Goal: Information Seeking & Learning: Learn about a topic

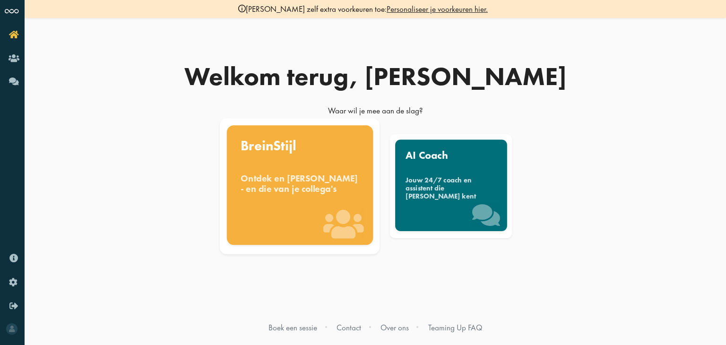
click at [282, 180] on div "Ontdek en [PERSON_NAME] - en die van je collega's" at bounding box center [300, 183] width 119 height 21
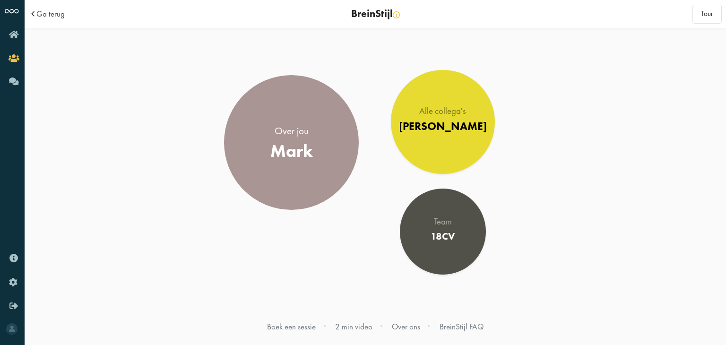
click at [282, 180] on link "Over jou Mark" at bounding box center [291, 142] width 135 height 135
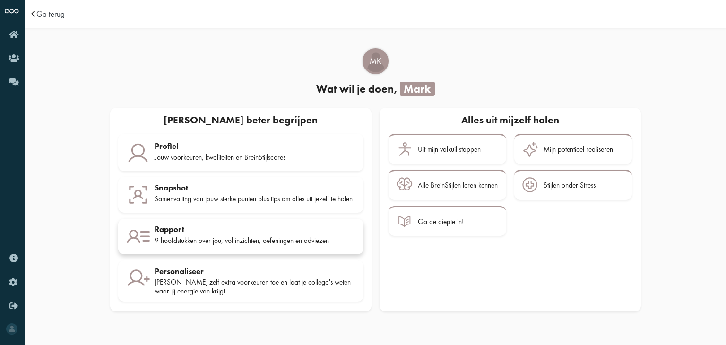
click at [281, 242] on div "9 hoofdstukken over jou, vol inzichten, oefeningen en adviezen" at bounding box center [255, 240] width 201 height 9
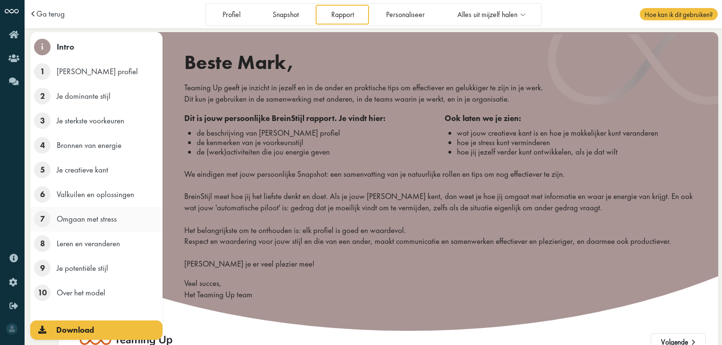
click at [78, 226] on li "7 Omgaan met stress" at bounding box center [96, 219] width 132 height 25
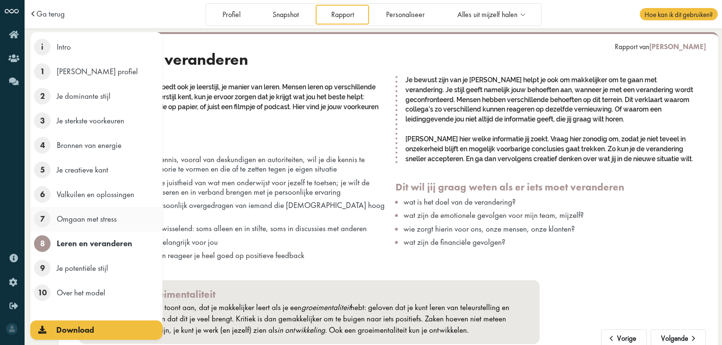
click at [48, 221] on span "7" at bounding box center [42, 219] width 17 height 17
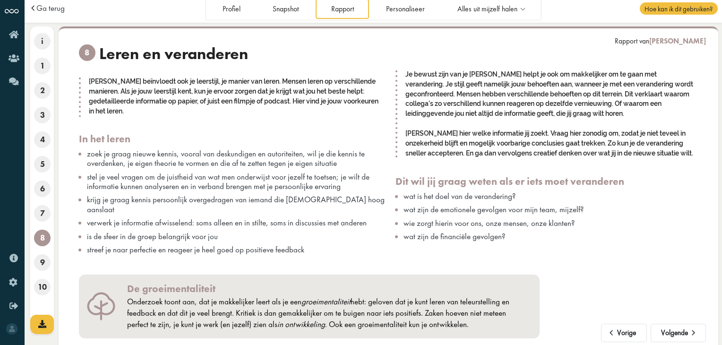
scroll to position [6, 0]
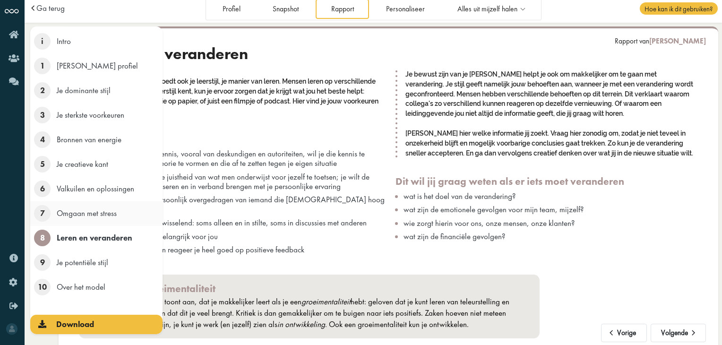
click at [44, 209] on span "7" at bounding box center [42, 213] width 17 height 17
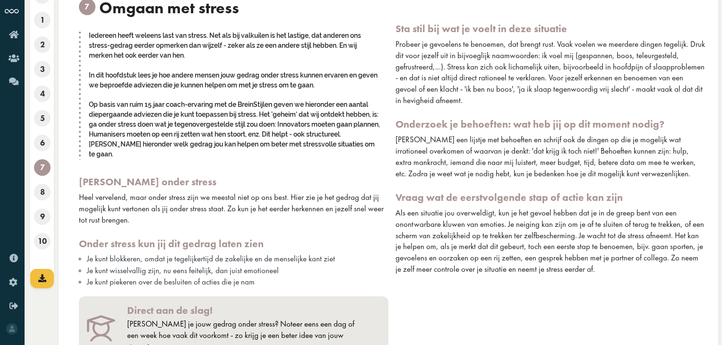
scroll to position [35, 0]
